Goal: Task Accomplishment & Management: Manage account settings

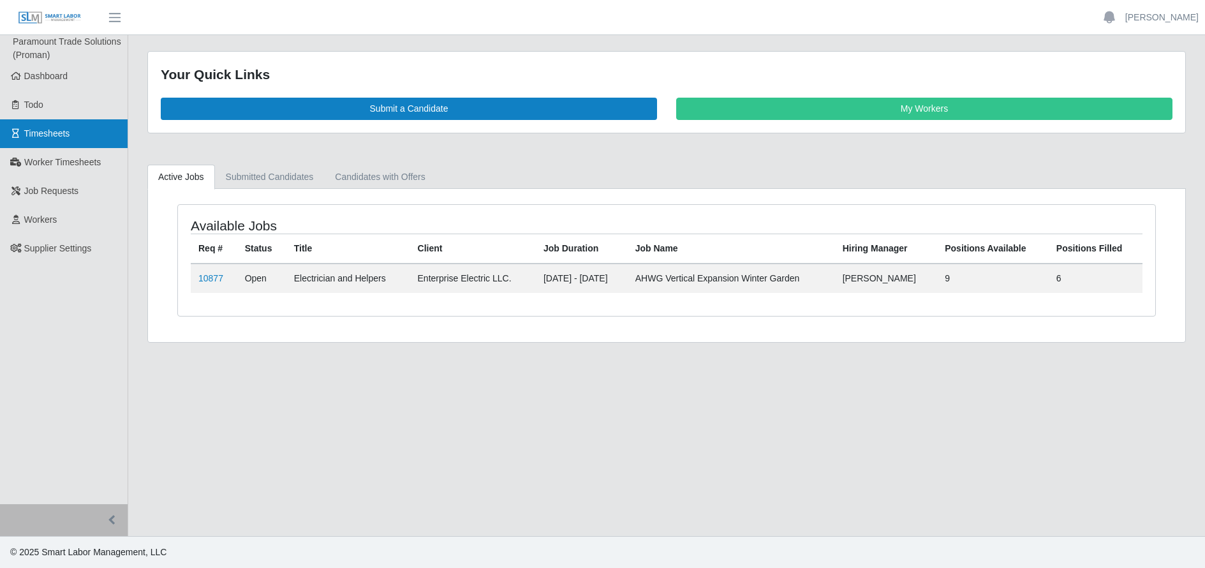
click at [51, 133] on span "Timesheets" at bounding box center [47, 133] width 46 height 10
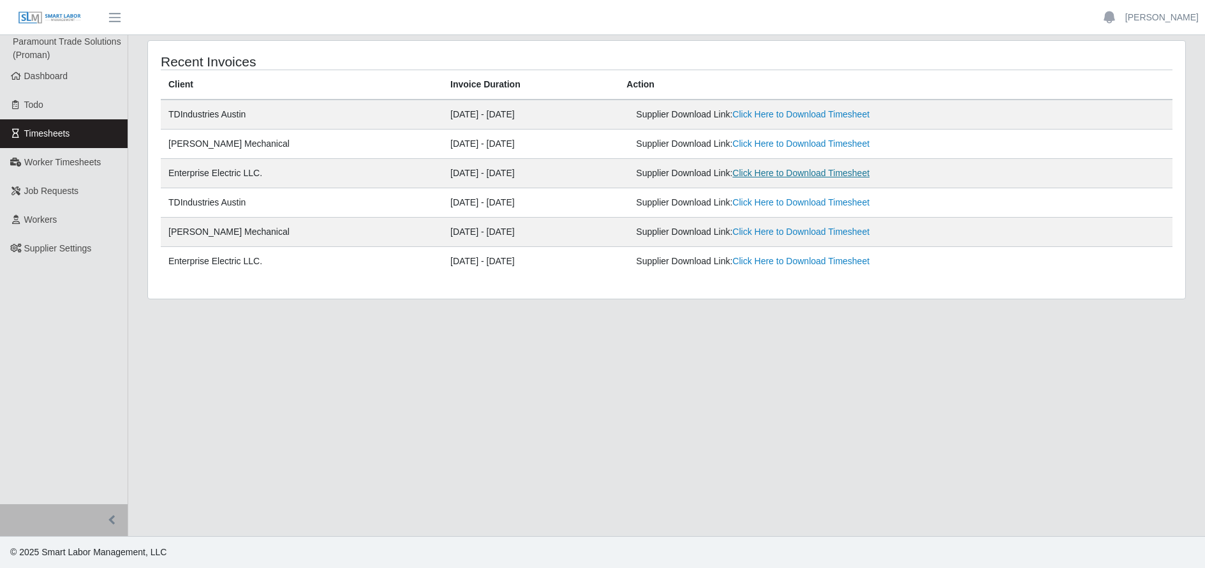
click at [769, 172] on link "Click Here to Download Timesheet" at bounding box center [800, 173] width 137 height 10
drag, startPoint x: 1146, startPoint y: 17, endPoint x: 1146, endPoint y: 24, distance: 7.0
click at [1146, 17] on link "[PERSON_NAME]" at bounding box center [1161, 17] width 73 height 13
click at [1129, 86] on link "Logout" at bounding box center [1147, 88] width 115 height 27
